Goal: Task Accomplishment & Management: Manage account settings

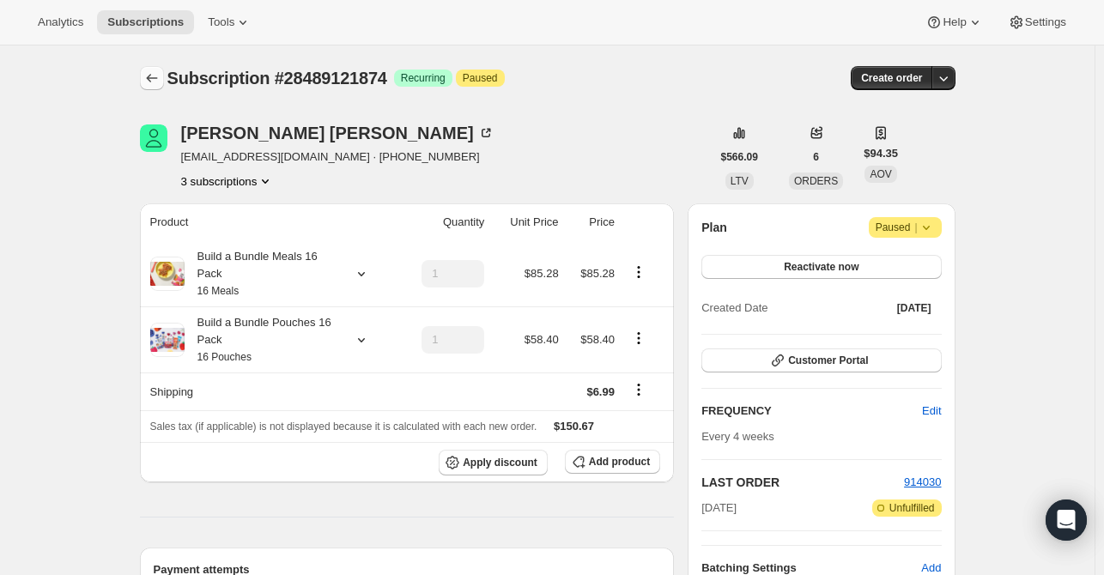
click at [150, 76] on icon "Subscriptions" at bounding box center [151, 78] width 17 height 17
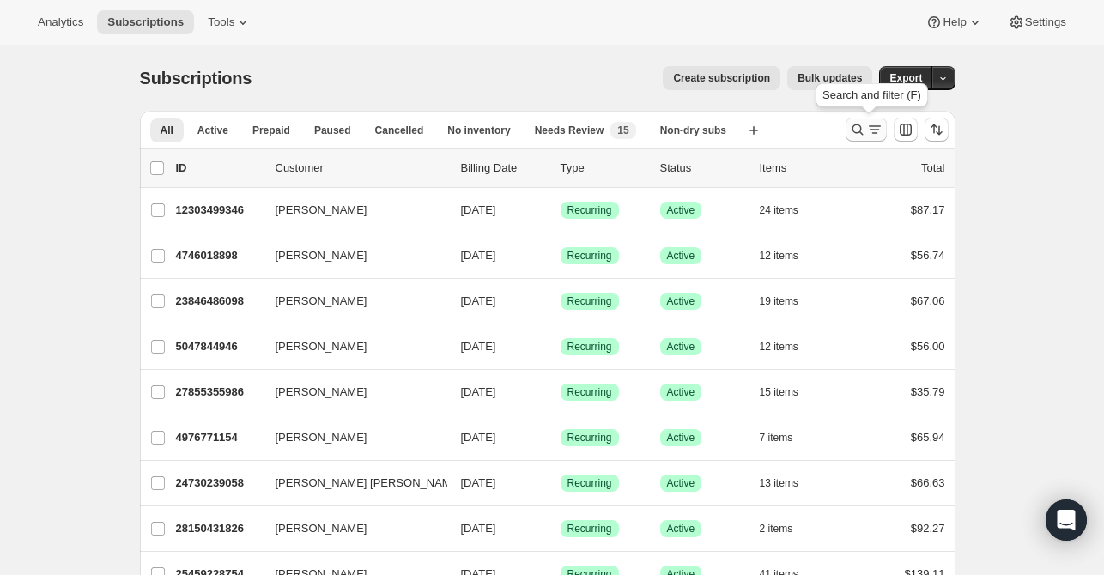
click at [858, 132] on icon "Search and filter results" at bounding box center [857, 129] width 17 height 17
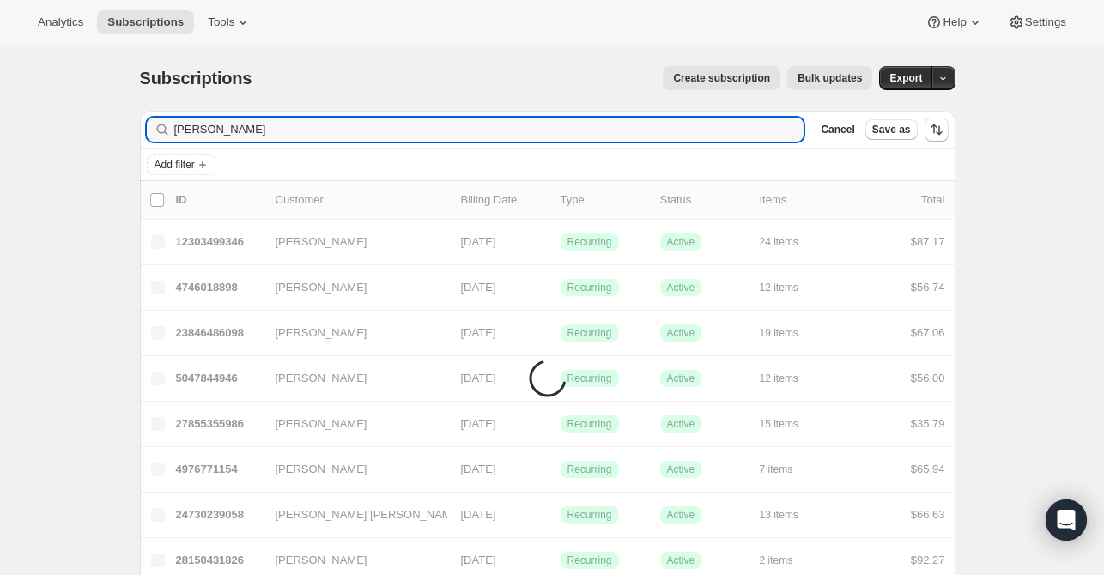
type input "[PERSON_NAME]"
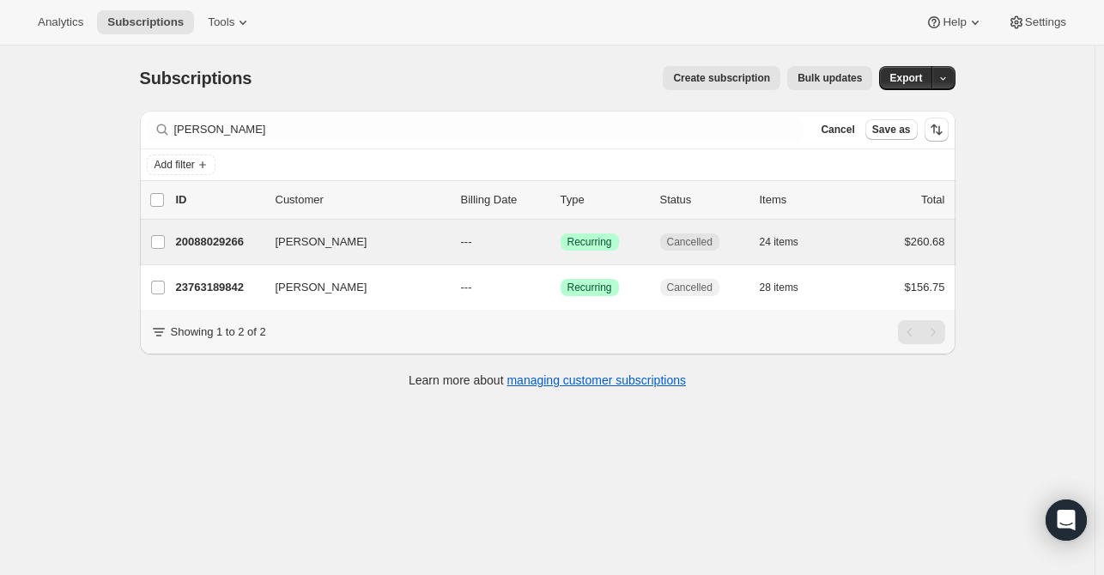
click at [240, 257] on div "[PERSON_NAME] 20088029266 [PERSON_NAME] --- Success Recurring Cancelled 24 item…" at bounding box center [547, 242] width 815 height 45
click at [247, 250] on div "20088029266 [PERSON_NAME] --- Success Recurring Cancelled 24 items $260.68" at bounding box center [560, 242] width 769 height 24
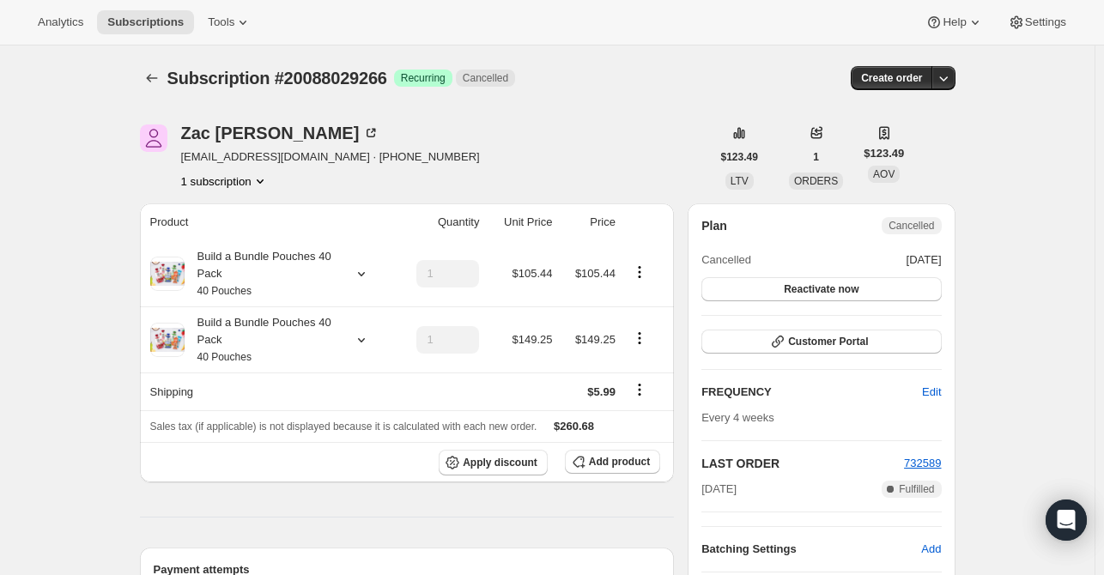
click at [224, 179] on button "1 subscription" at bounding box center [225, 181] width 88 height 17
click at [159, 74] on icon "Subscriptions" at bounding box center [151, 78] width 17 height 17
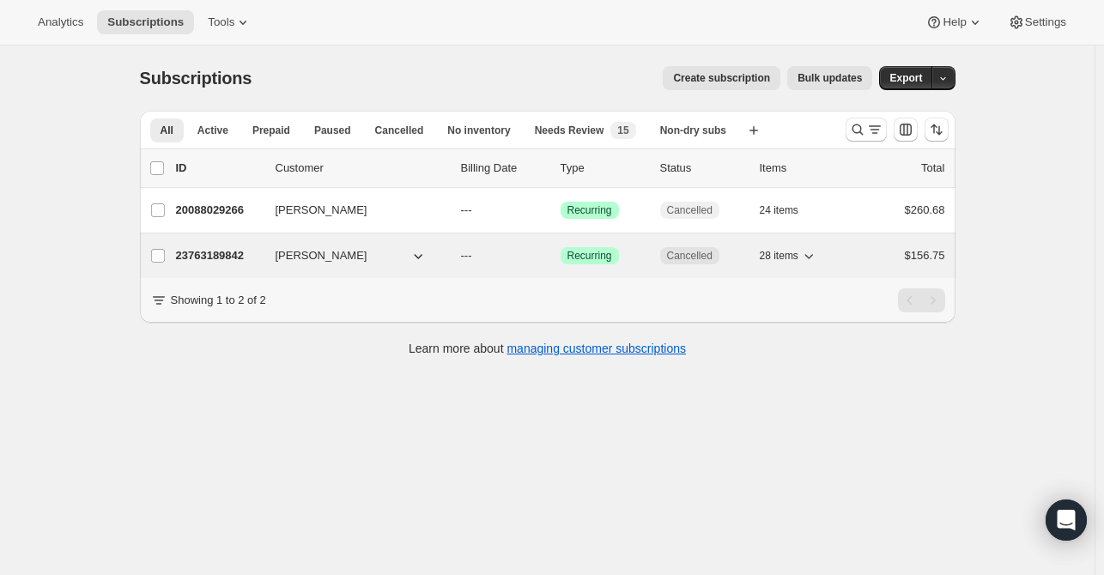
click at [244, 251] on p "23763189842" at bounding box center [219, 255] width 86 height 17
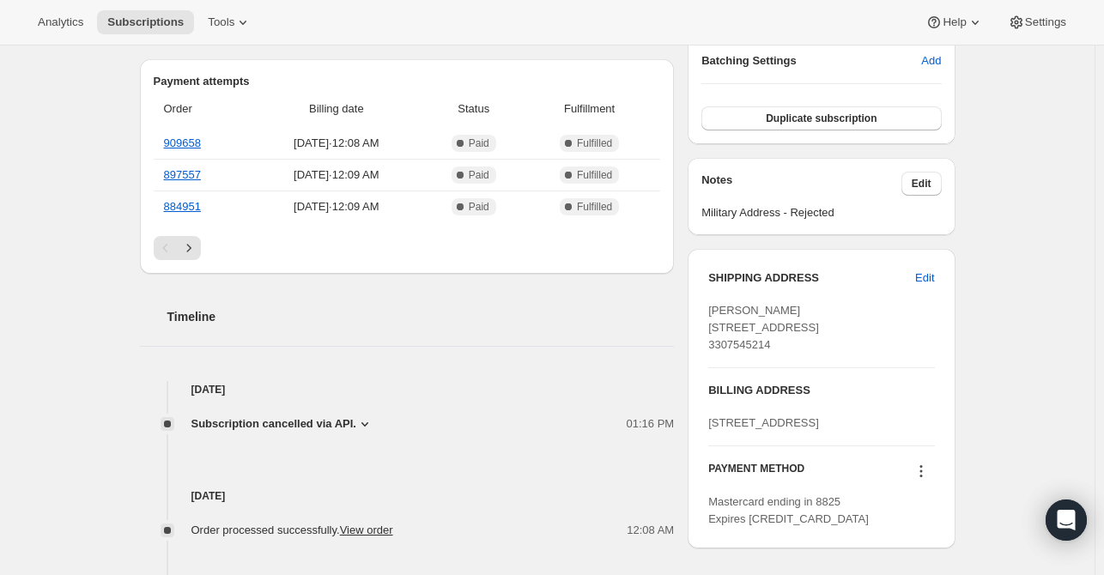
scroll to position [515, 0]
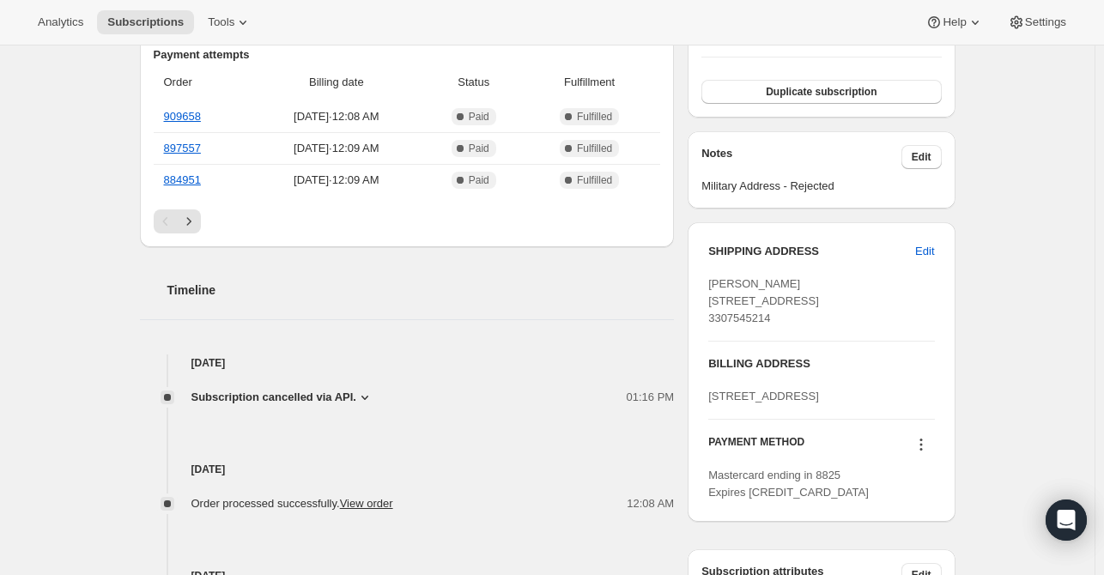
click at [260, 397] on span "Subscription cancelled via API." at bounding box center [273, 397] width 165 height 17
